Goal: Task Accomplishment & Management: Use online tool/utility

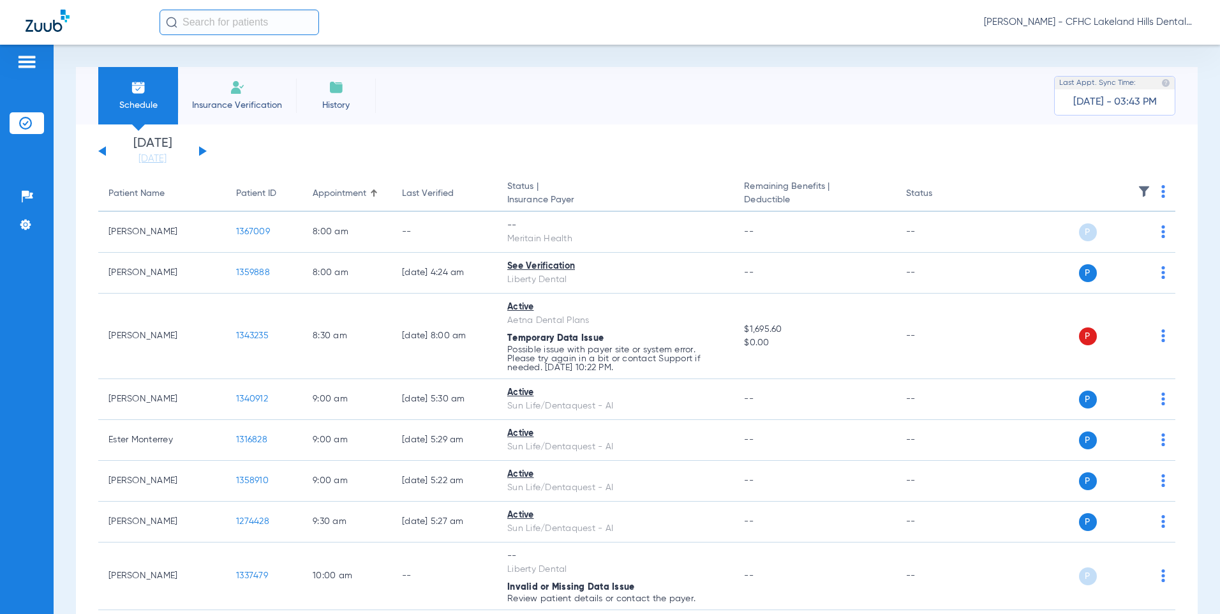
click at [261, 26] on input "text" at bounding box center [238, 23] width 159 height 26
click at [230, 25] on input "text" at bounding box center [238, 23] width 159 height 26
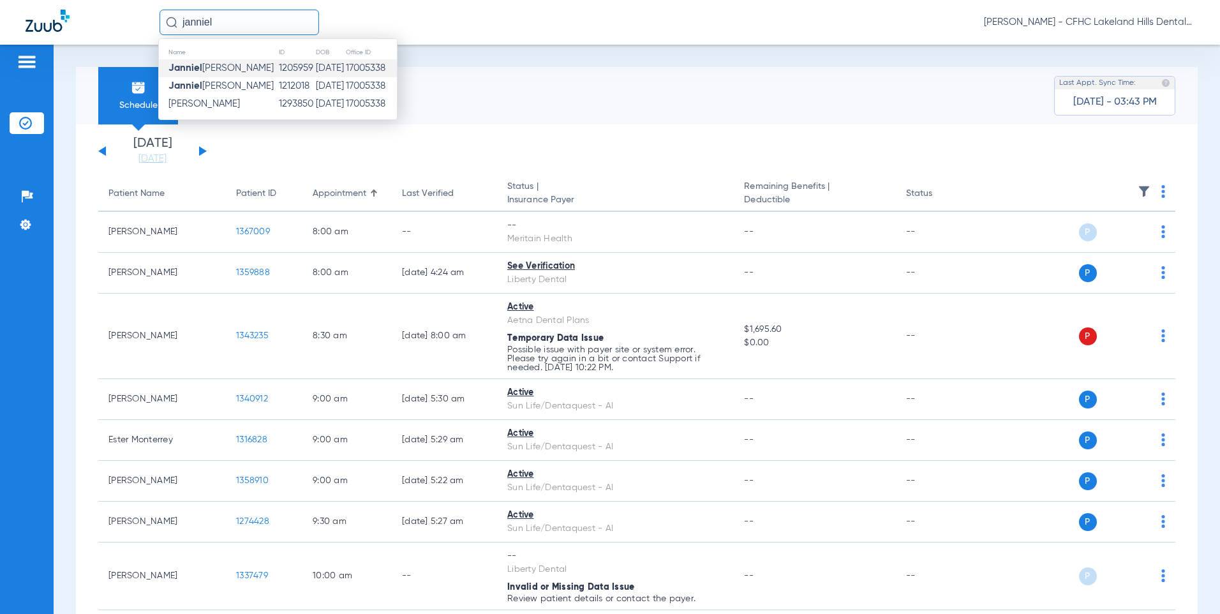
type input "janniel"
click at [219, 60] on td "[PERSON_NAME]" at bounding box center [218, 68] width 119 height 18
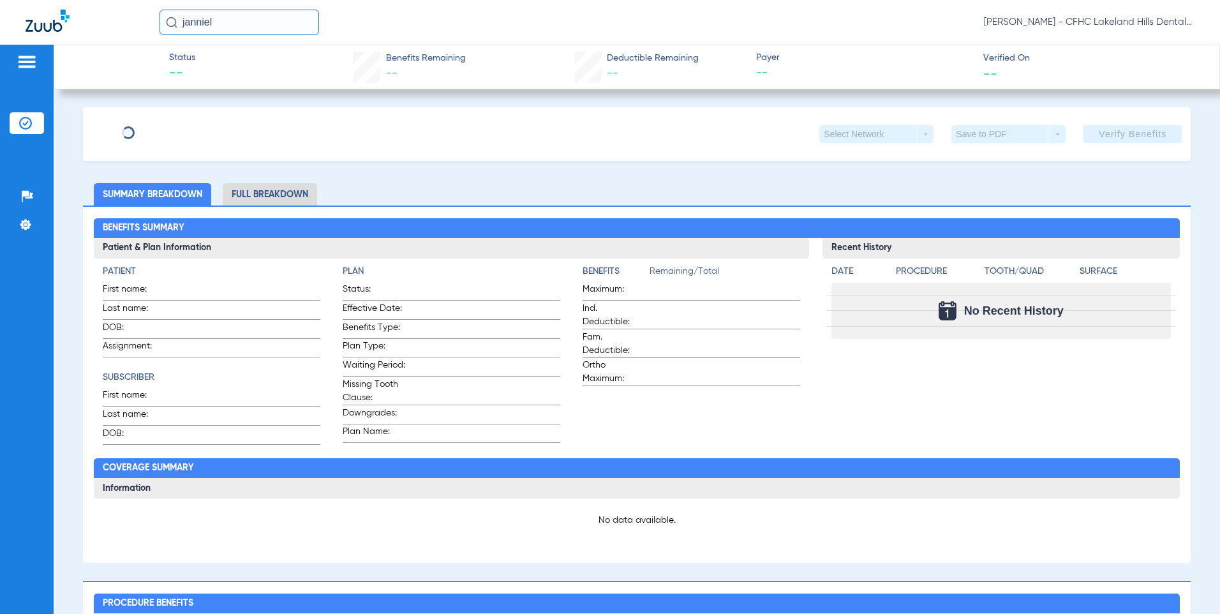
type input "JANNIEL"
type input "[PERSON_NAME]"
type input "[DATE]"
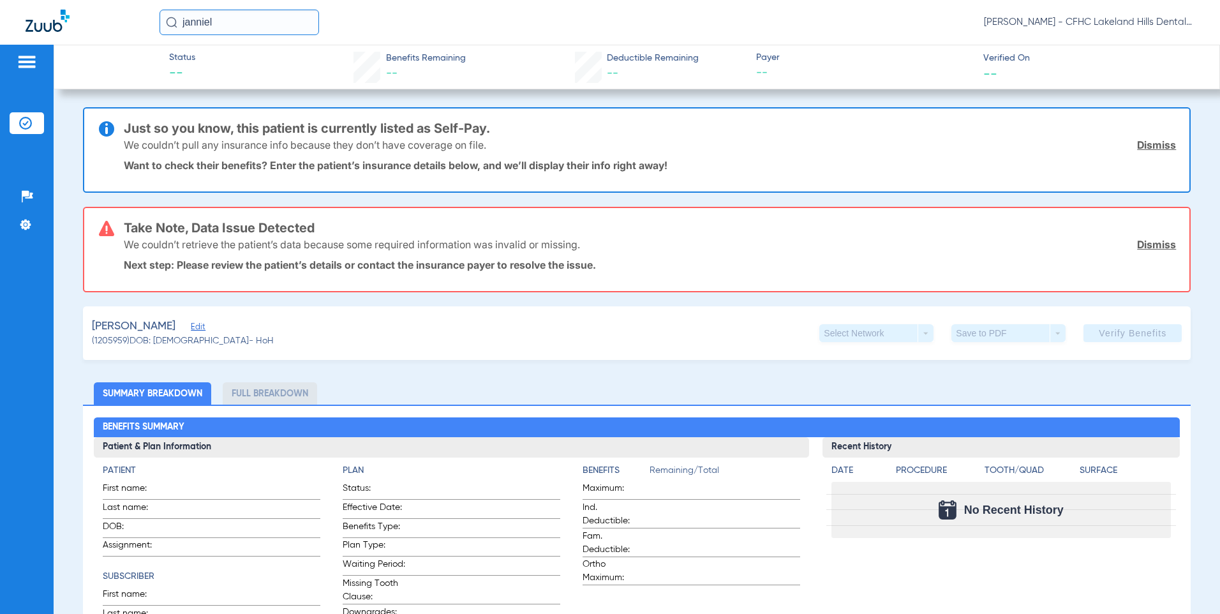
click at [202, 330] on span "Edit" at bounding box center [196, 328] width 11 height 12
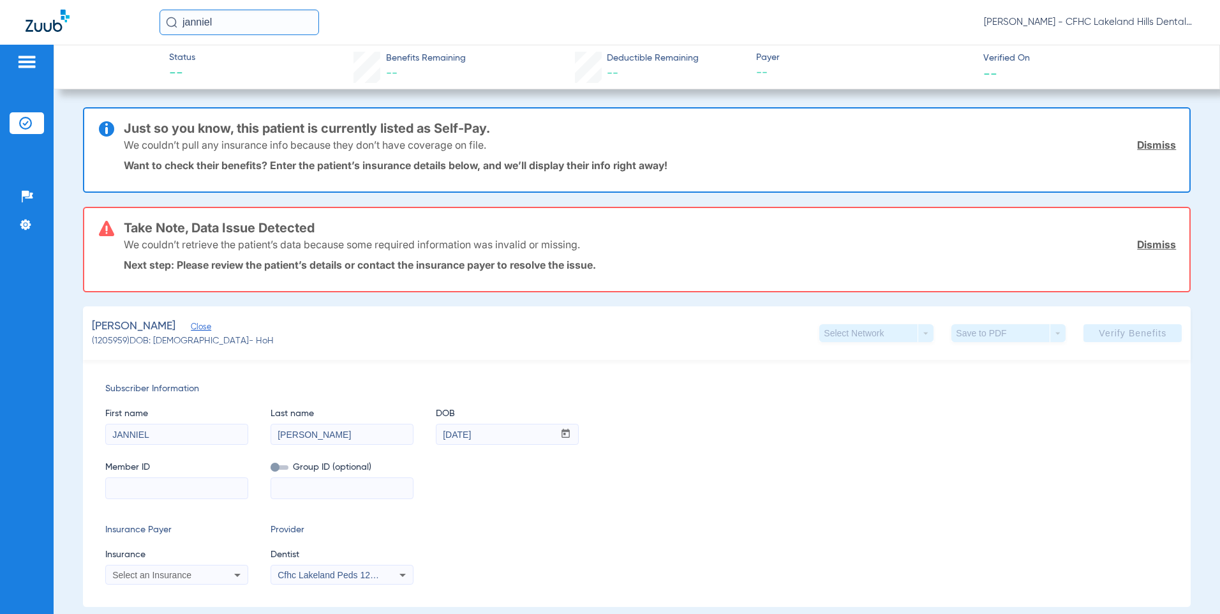
click at [153, 486] on input at bounding box center [177, 488] width 142 height 20
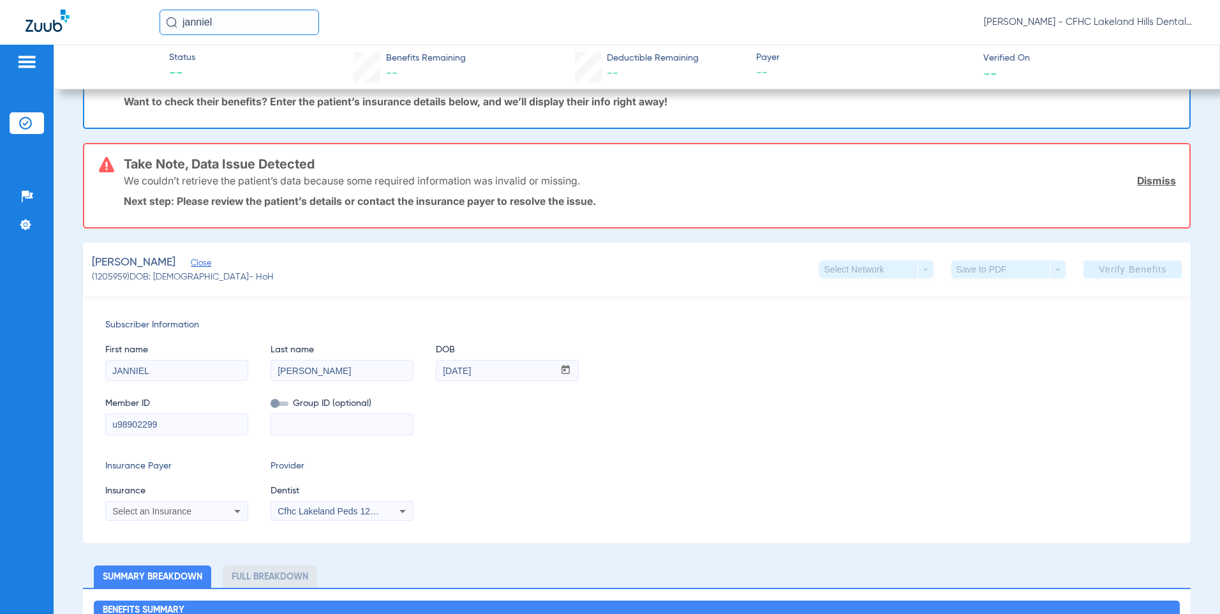
scroll to position [128, 0]
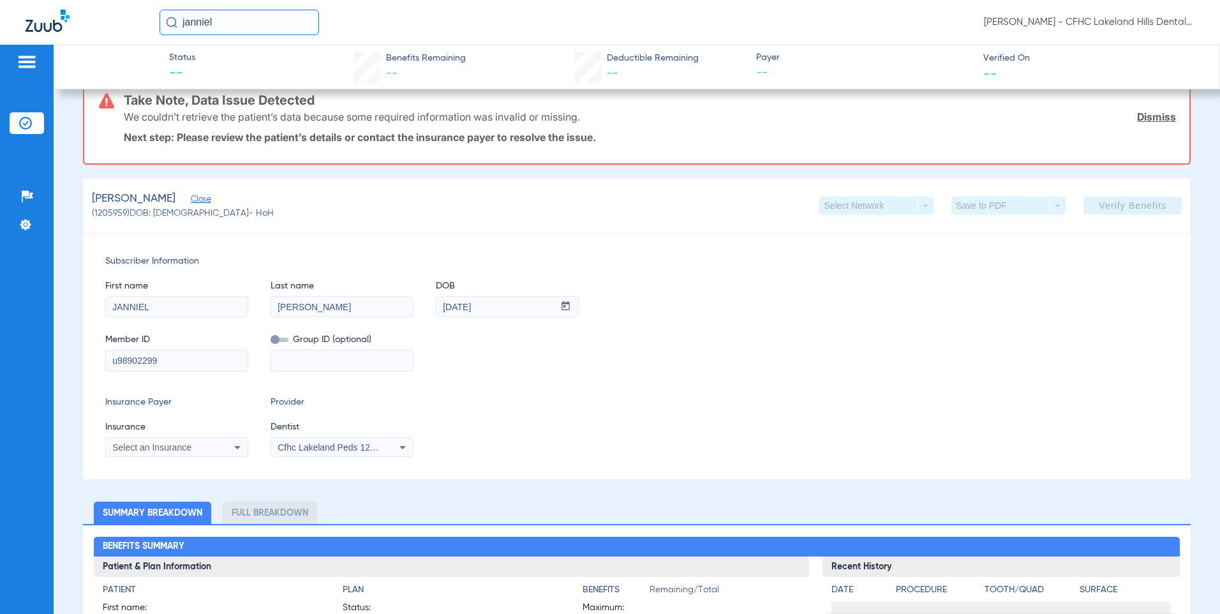
type input "u98902299"
click at [195, 452] on div "Select an Insurance" at bounding box center [177, 446] width 142 height 15
type input "ambe"
click at [169, 425] on mat-option "Ambetter" at bounding box center [212, 429] width 214 height 20
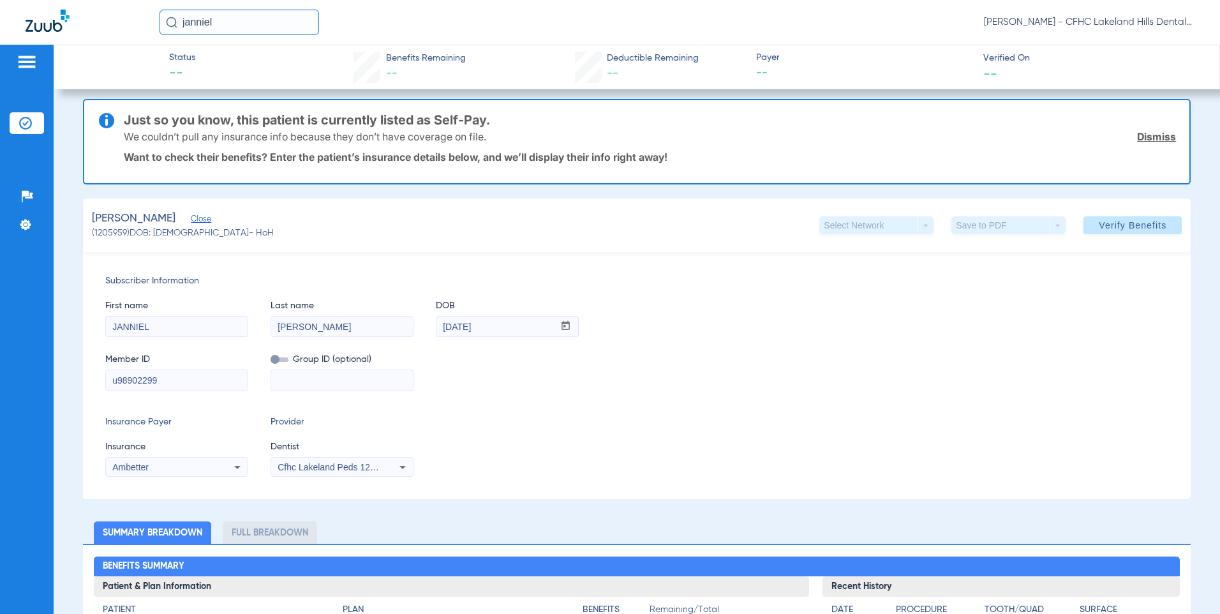
scroll to position [0, 0]
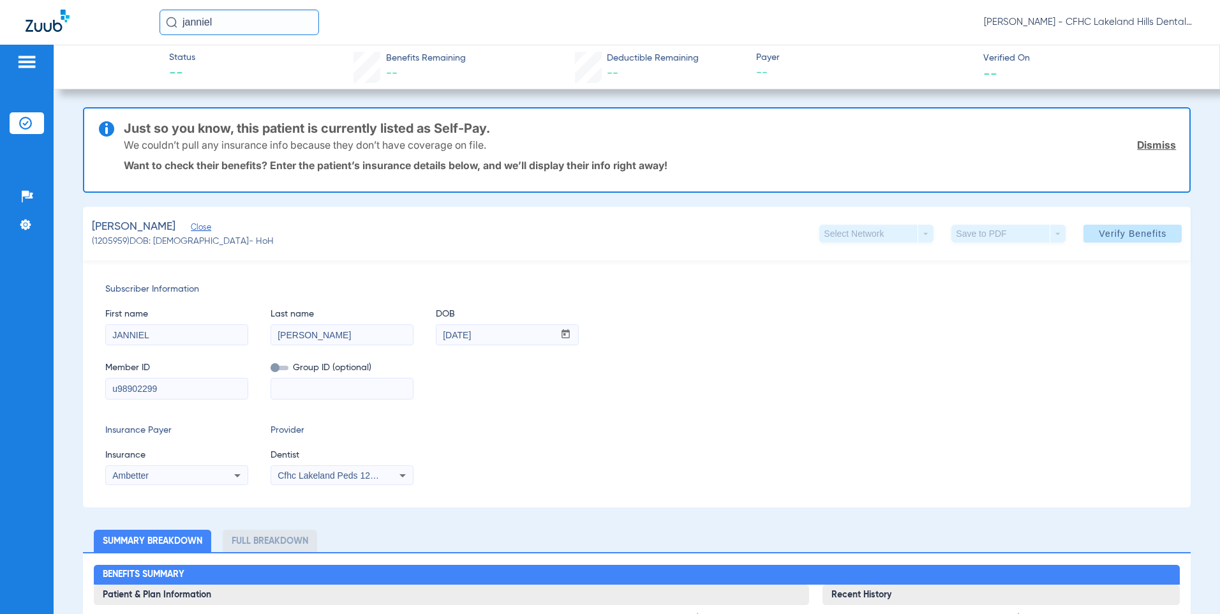
click at [382, 480] on div "Cfhc Lakeland Peds 1205336690" at bounding box center [342, 475] width 142 height 15
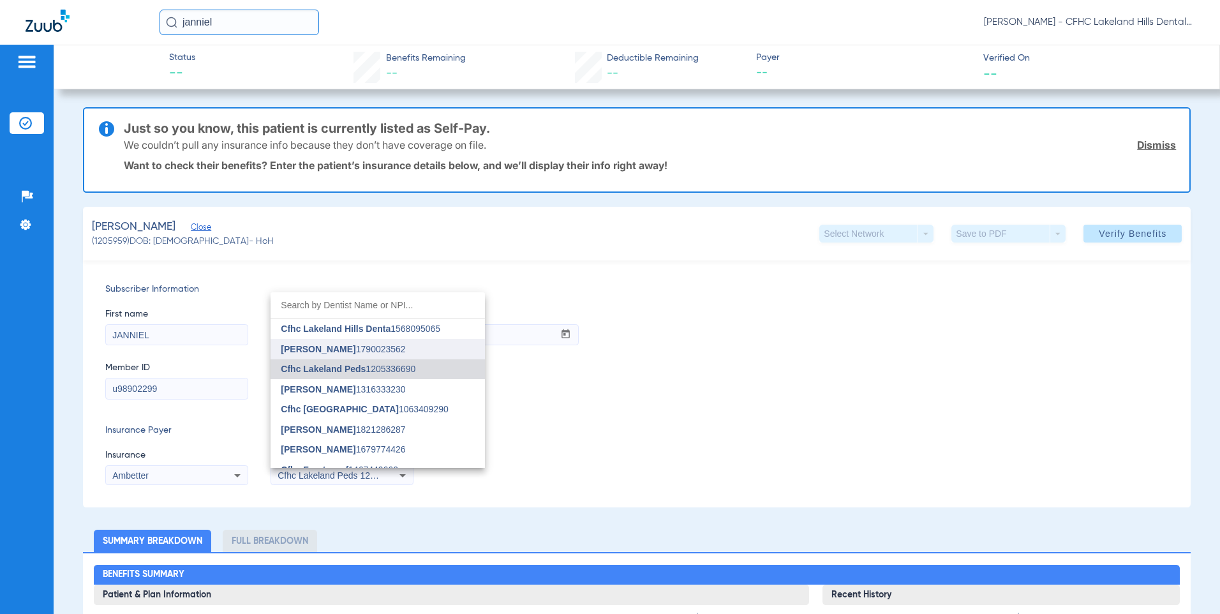
click at [341, 350] on span "[PERSON_NAME]" at bounding box center [318, 349] width 75 height 10
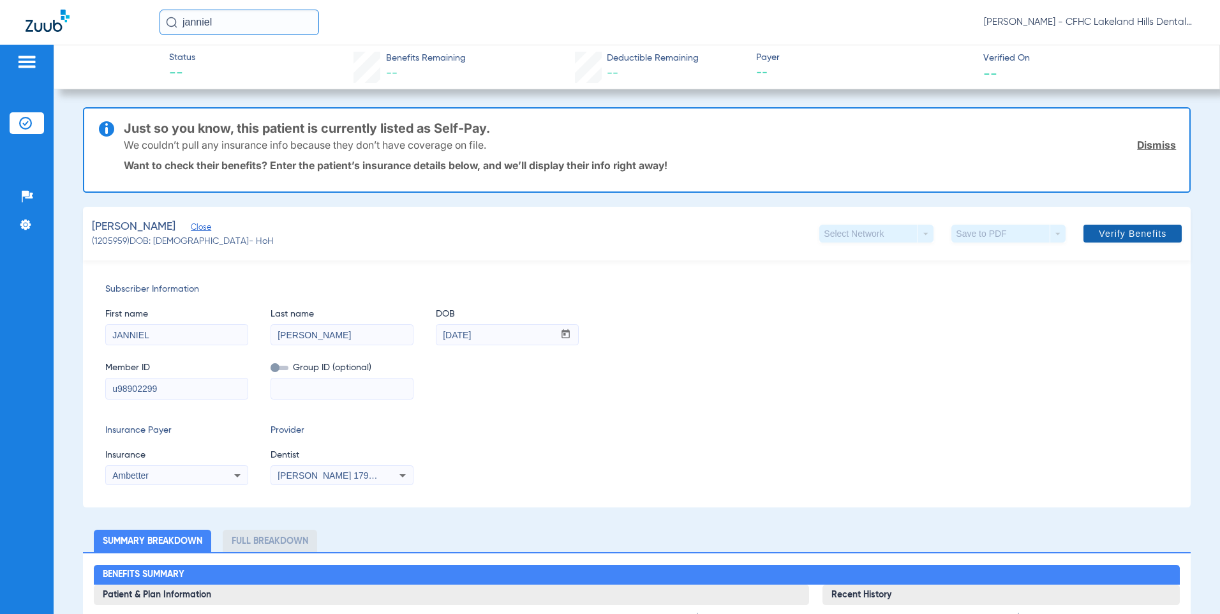
click at [1098, 232] on span "Verify Benefits" at bounding box center [1132, 233] width 68 height 10
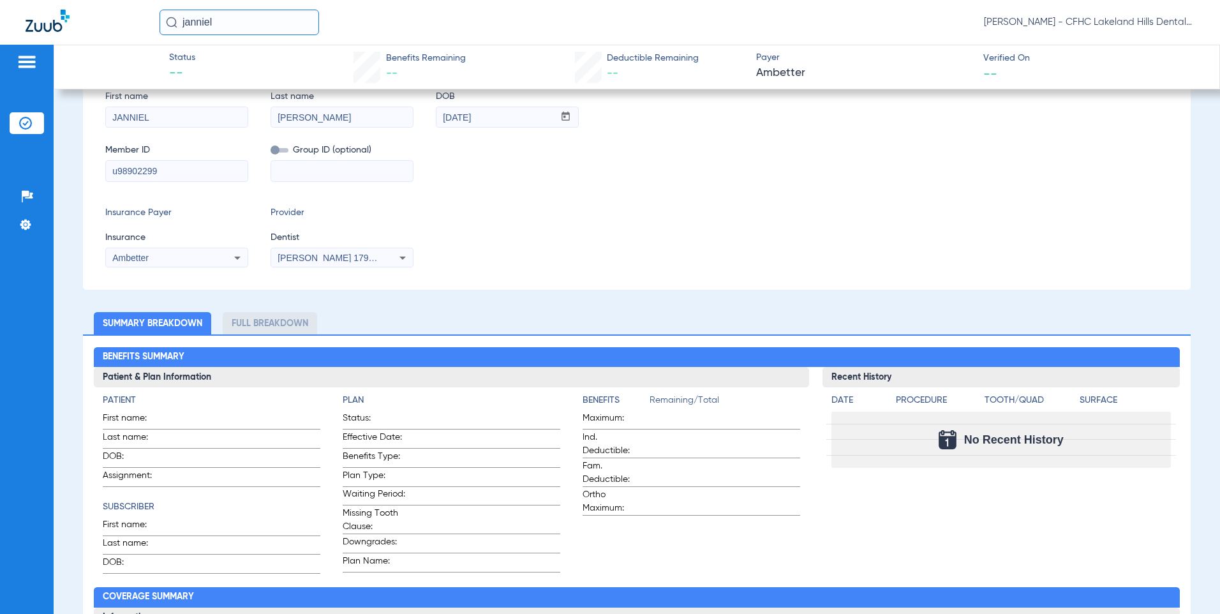
scroll to position [319, 0]
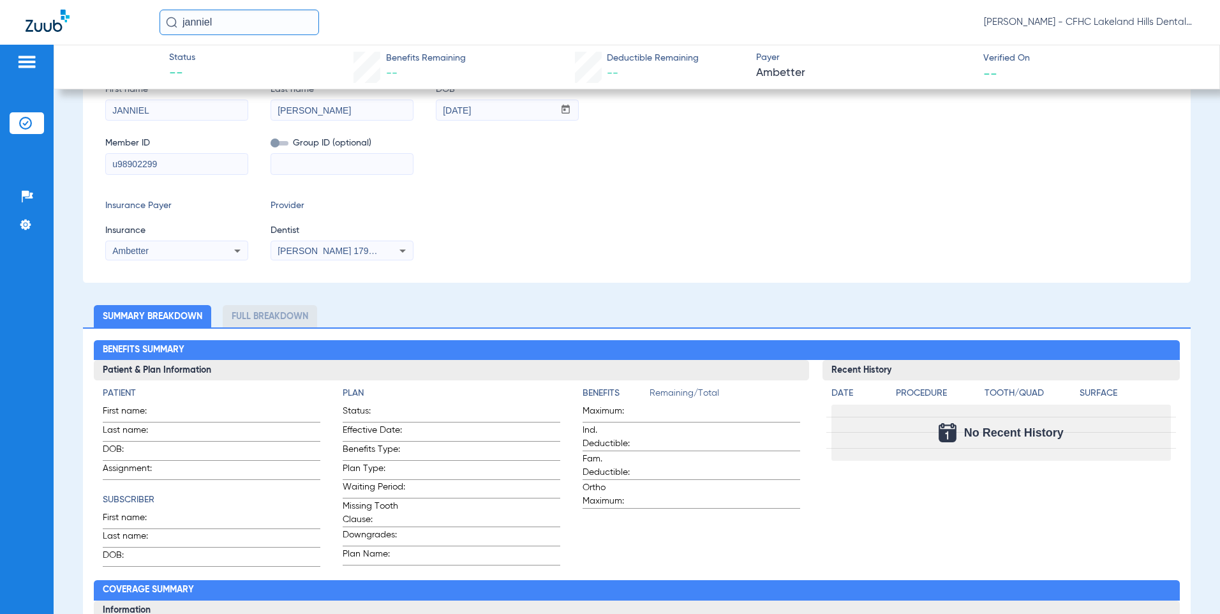
click at [195, 246] on div "Ambetter" at bounding box center [163, 250] width 103 height 9
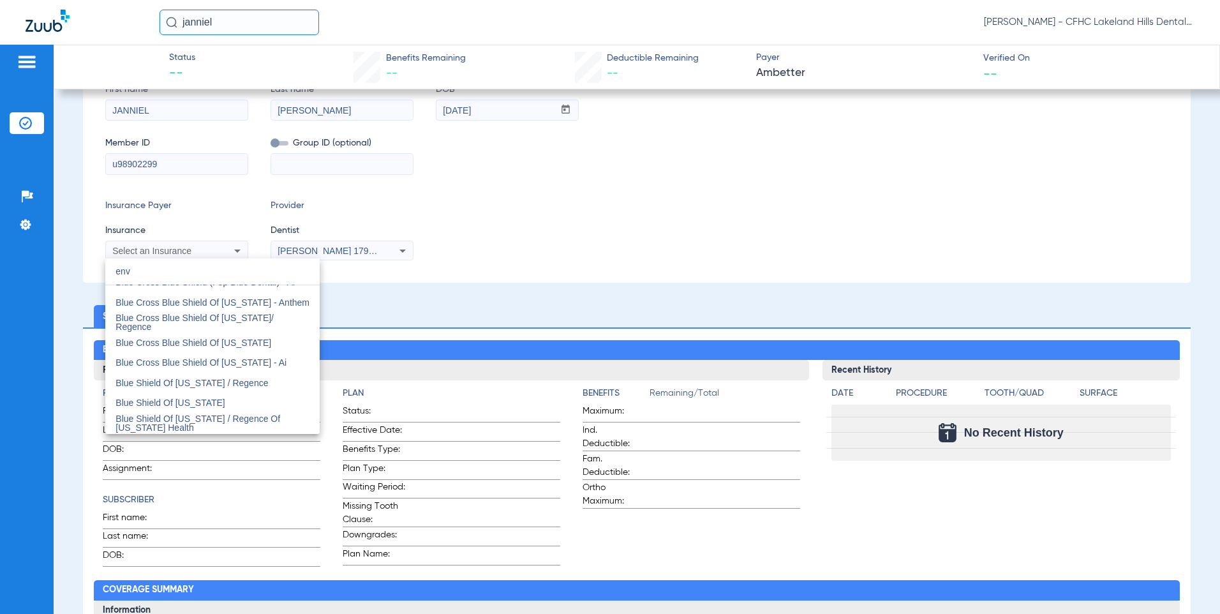
scroll to position [0, 0]
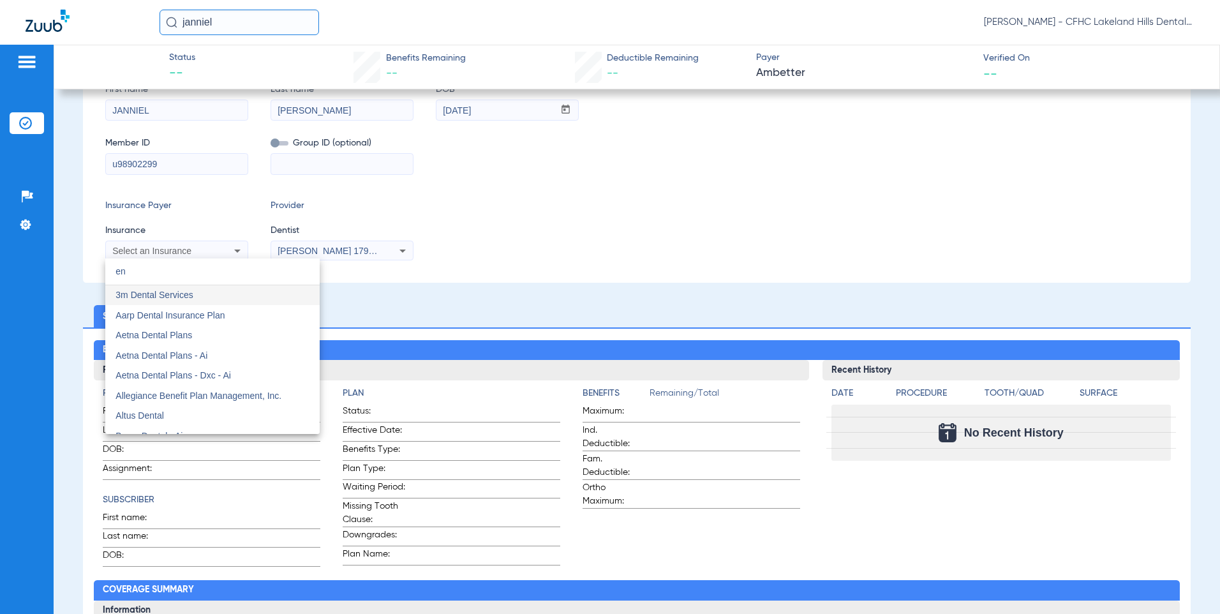
type input "e"
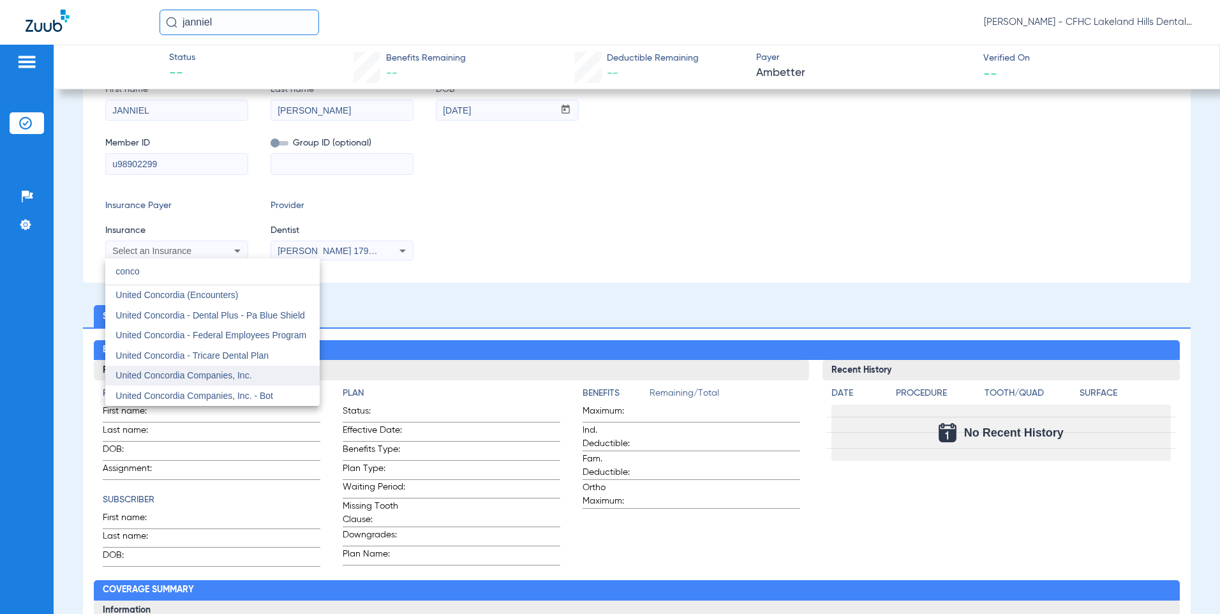
type input "conco"
click at [207, 377] on span "United Concordia Companies, Inc." at bounding box center [183, 375] width 136 height 10
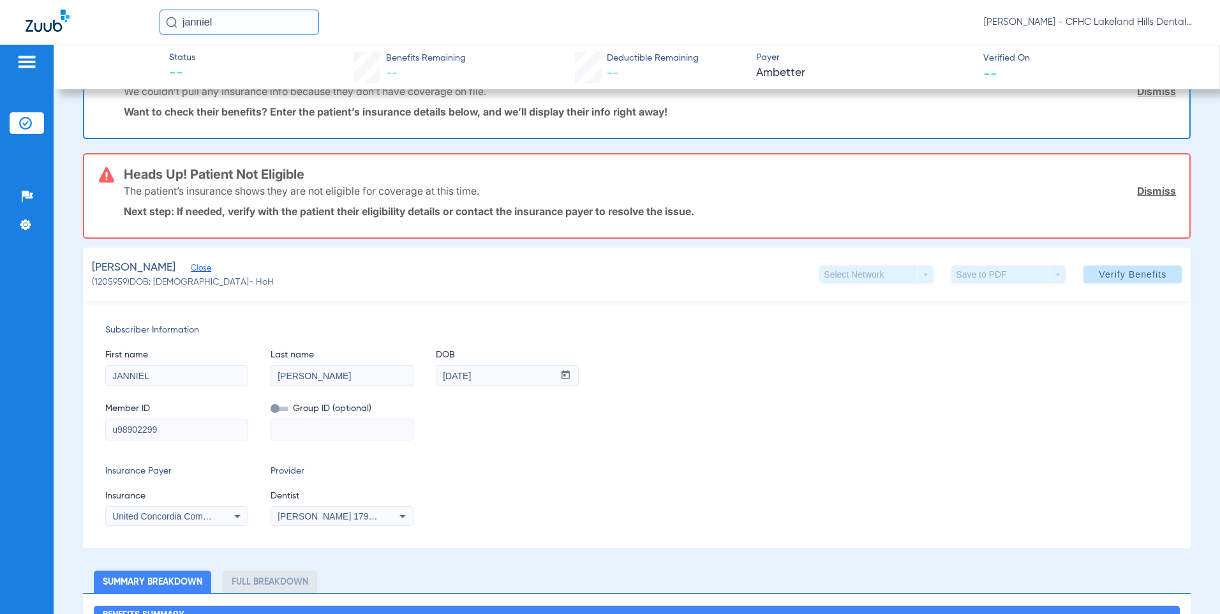
scroll to position [128, 0]
